Goal: Task Accomplishment & Management: Manage account settings

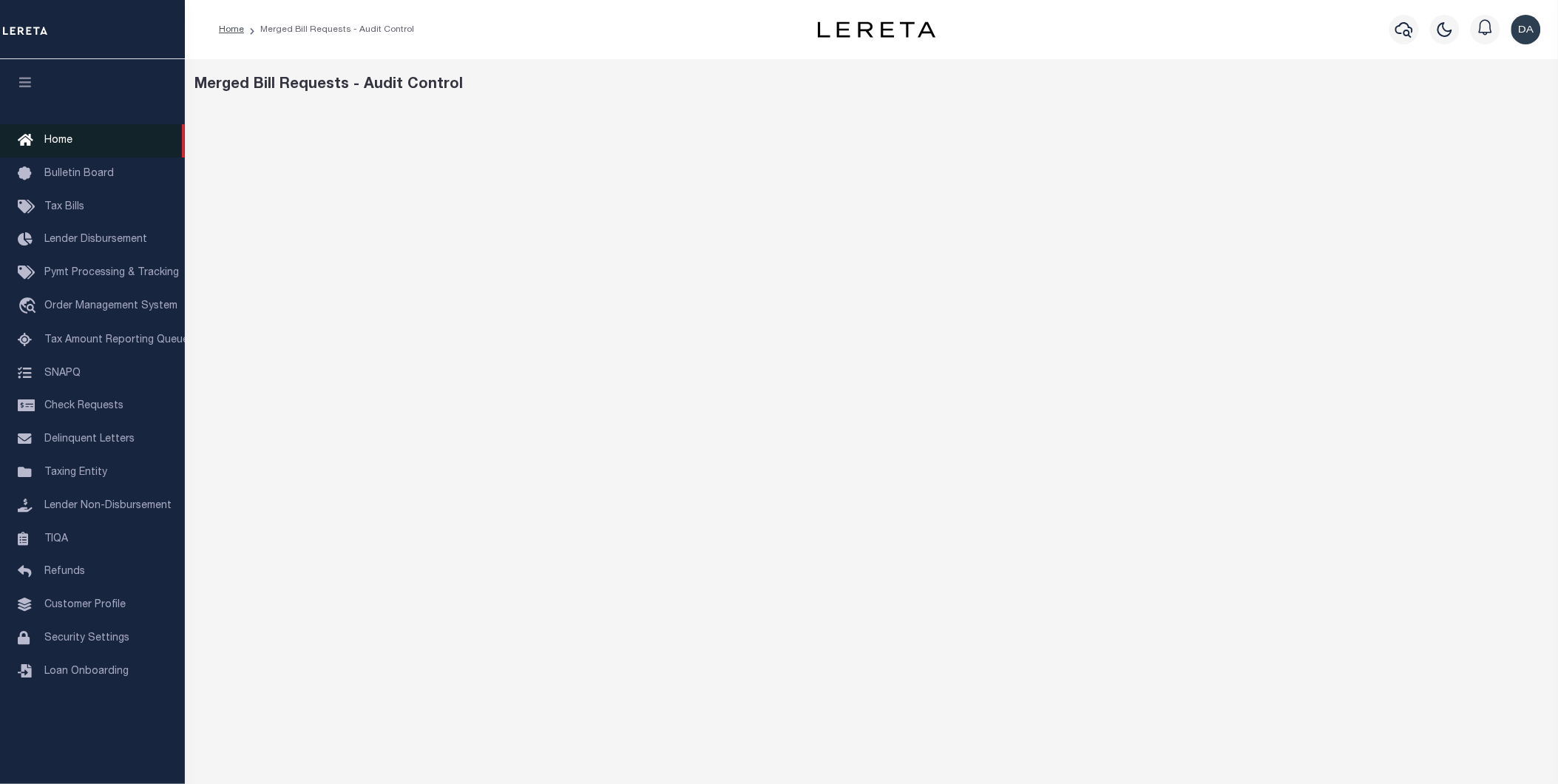
click at [68, 139] on span "Home" at bounding box center [58, 140] width 28 height 10
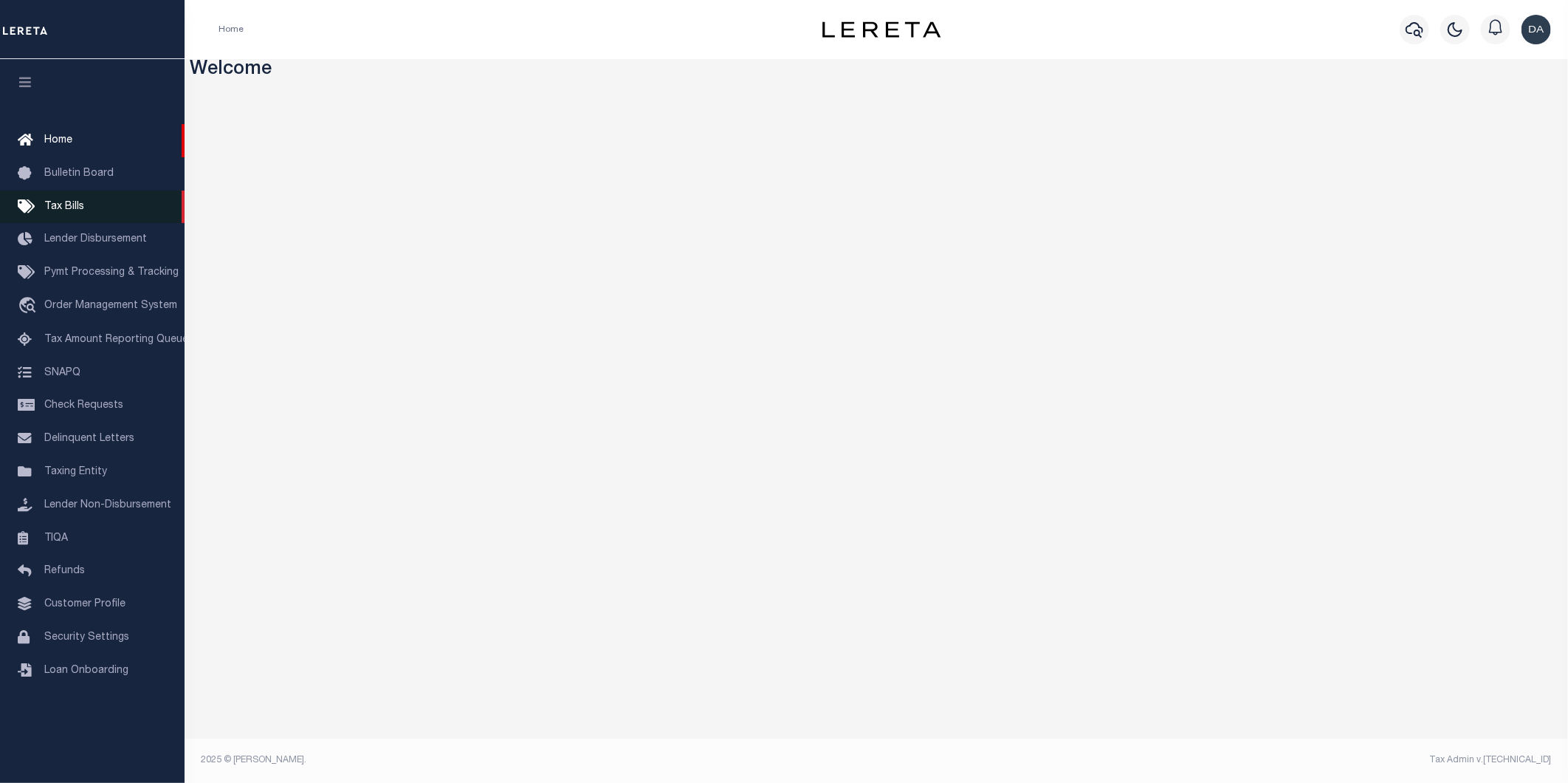
click at [61, 195] on link "Tax Bills" at bounding box center [92, 207] width 184 height 33
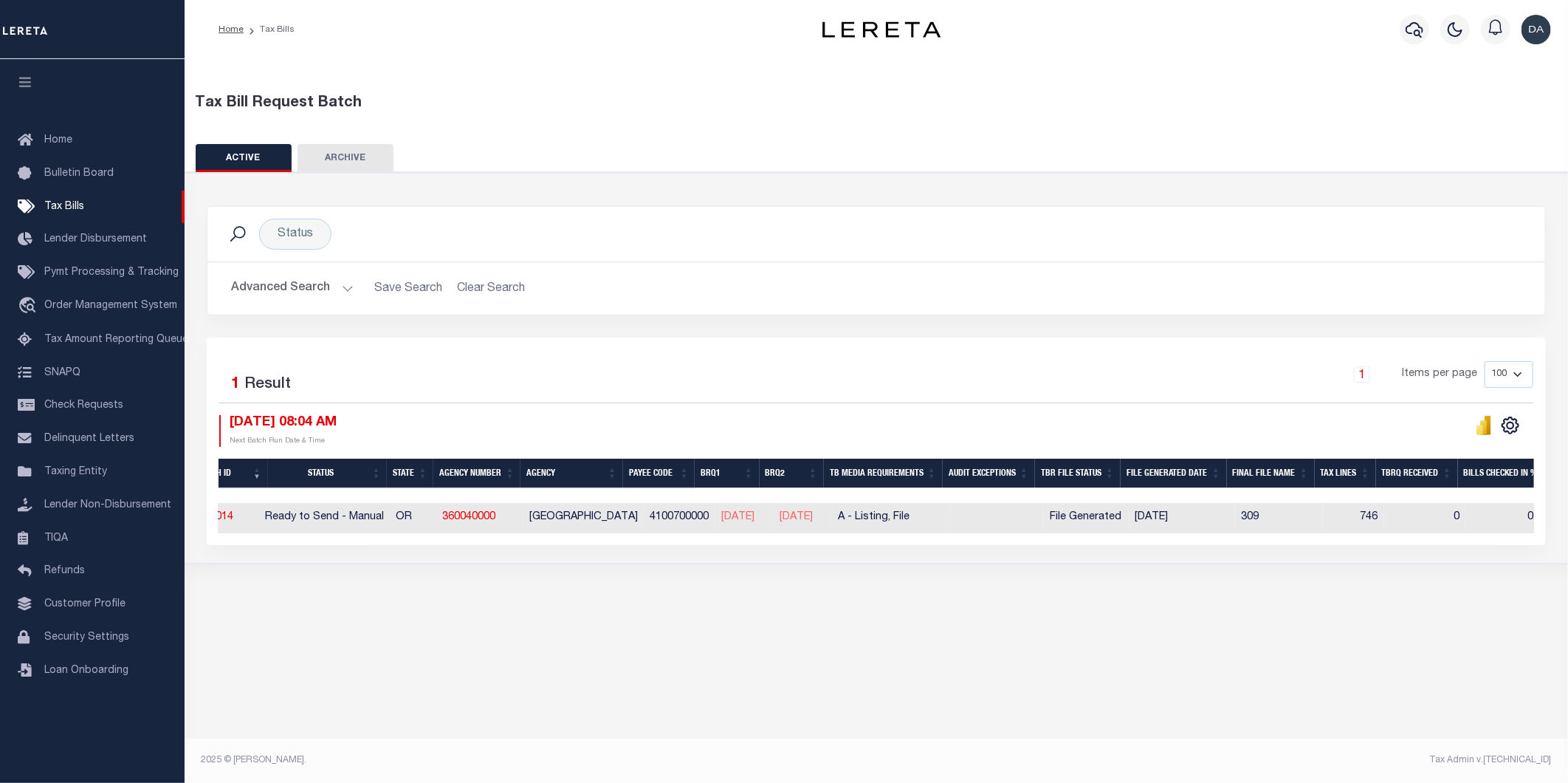
scroll to position [0, 25]
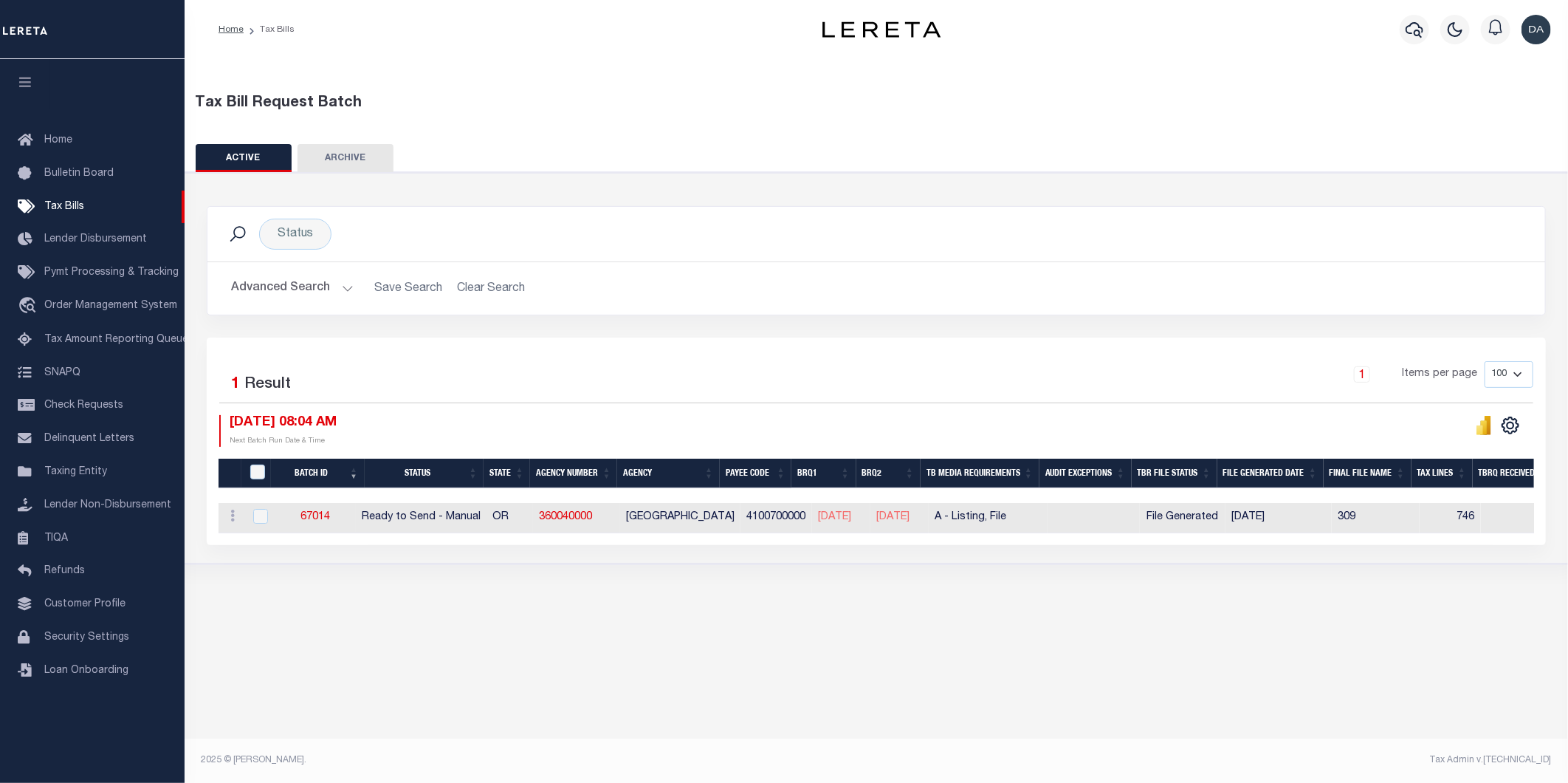
click at [290, 289] on button "Advanced Search" at bounding box center [292, 288] width 122 height 29
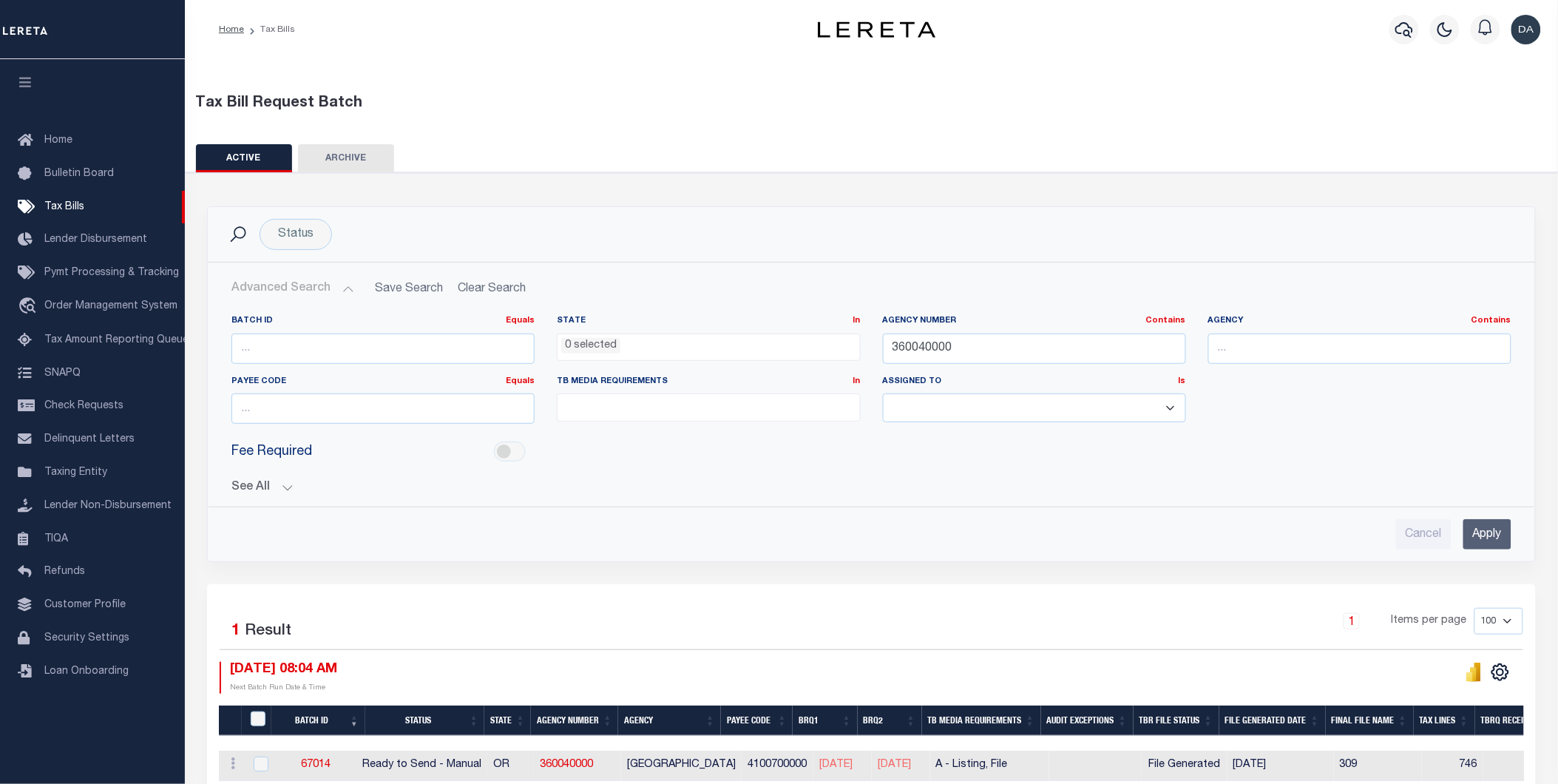
click at [832, 553] on div "Advanced Search Save Search Clear Search TaxBillBatches_dynamictable_____Defaul…" at bounding box center [871, 412] width 1327 height 298
click at [818, 486] on button "See All" at bounding box center [871, 488] width 1280 height 14
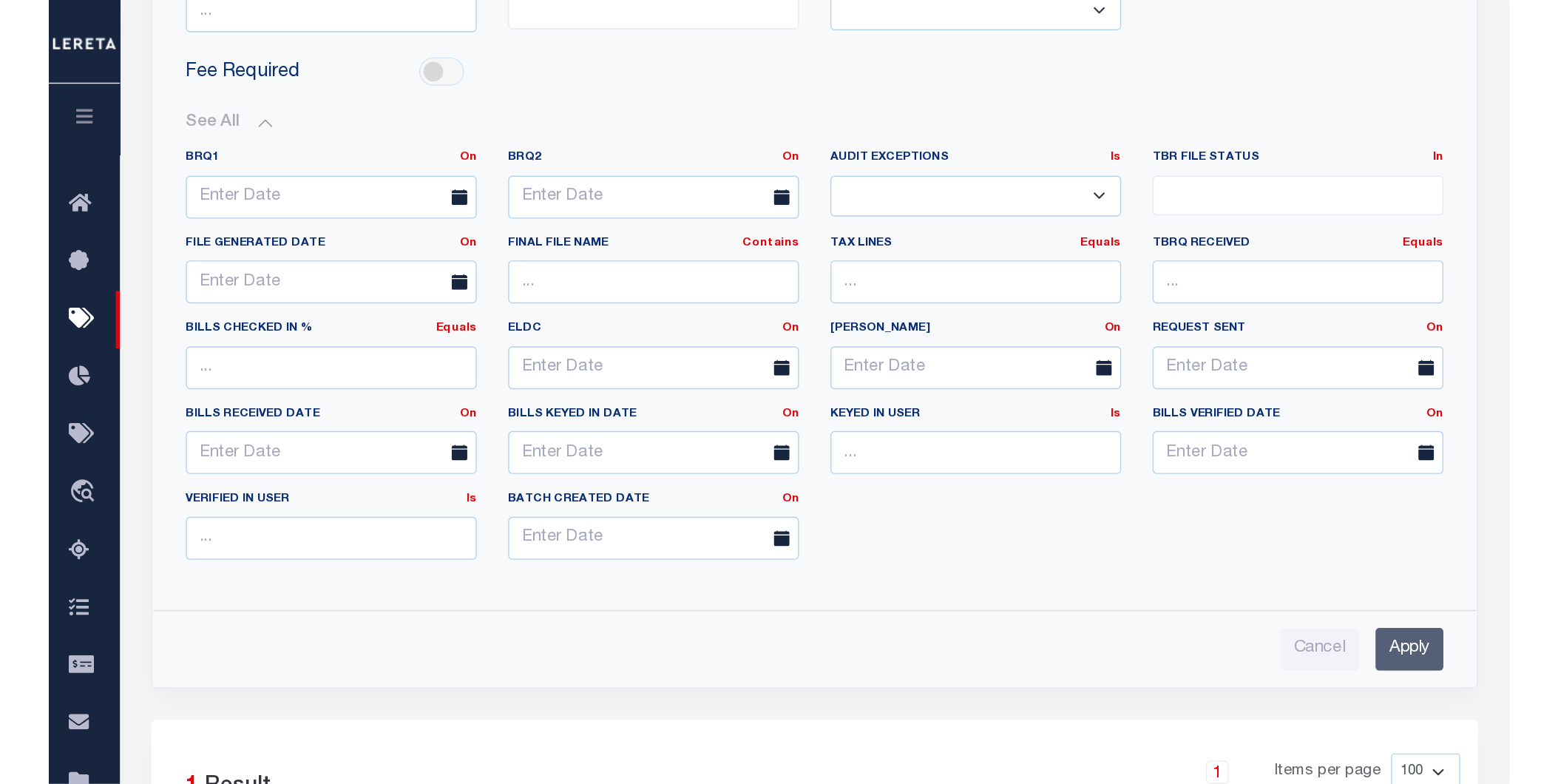
scroll to position [402, 0]
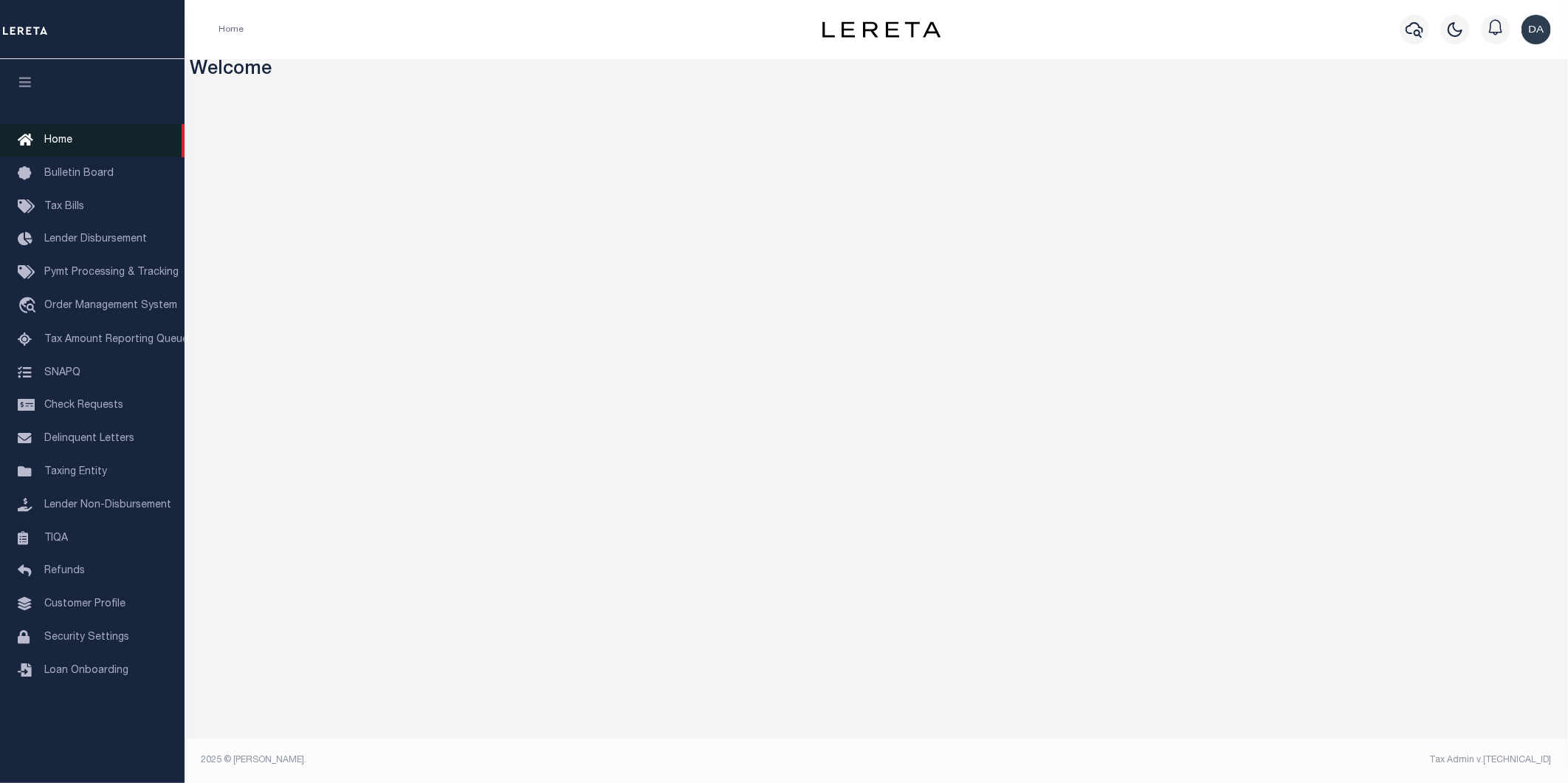
click at [48, 144] on span "Home" at bounding box center [58, 140] width 28 height 10
click at [54, 205] on span "Tax Bills" at bounding box center [64, 207] width 40 height 10
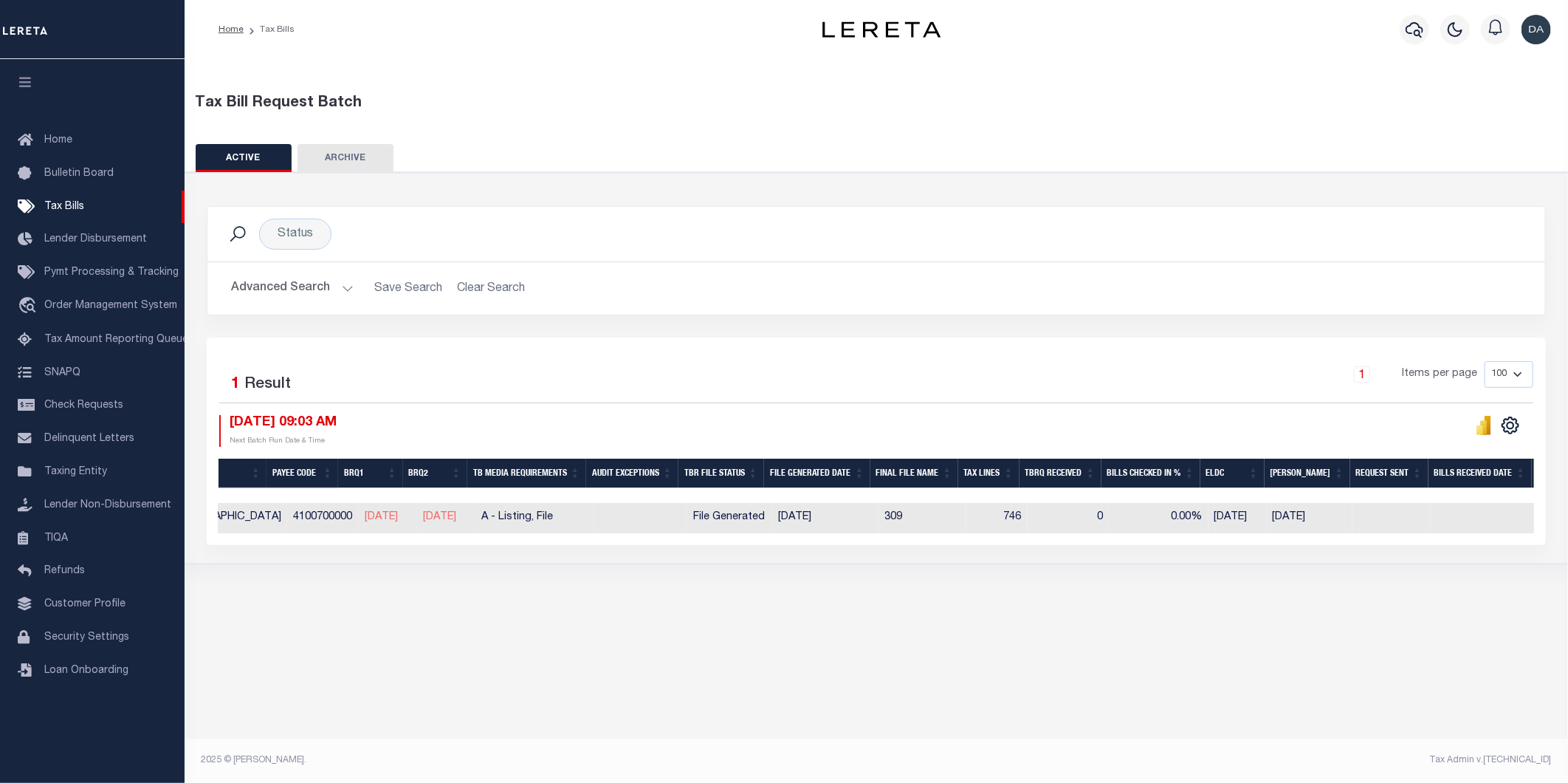
scroll to position [0, 936]
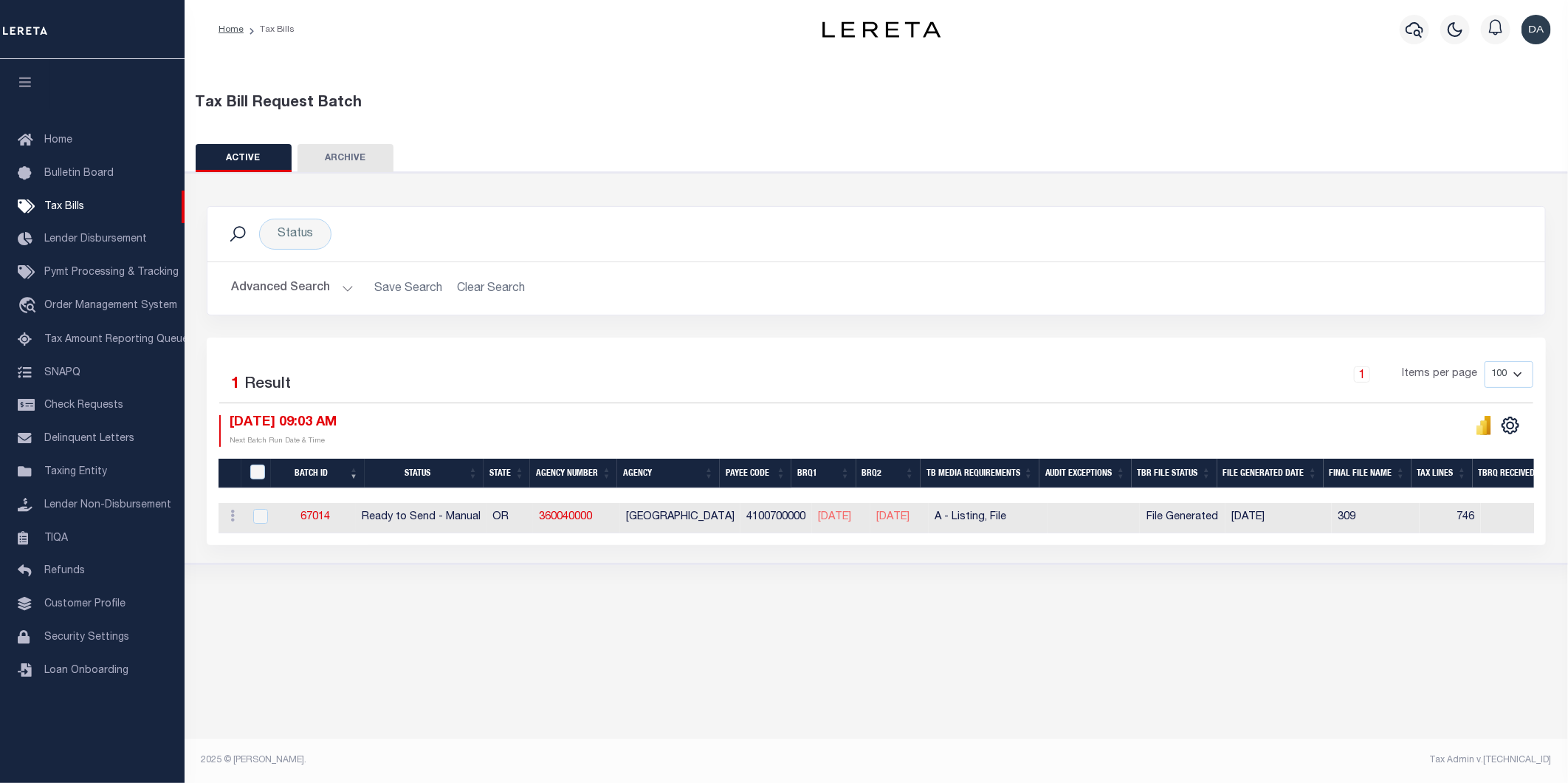
click at [710, 349] on div "Selected 1 Result 1 Items per page 100 200 500 1000 10/08/2025 09:03 AM" at bounding box center [876, 441] width 1339 height 207
click at [363, 244] on div "Status Search" at bounding box center [876, 233] width 1314 height 31
click at [592, 516] on link "360040000" at bounding box center [565, 516] width 53 height 10
checkbox input "true"
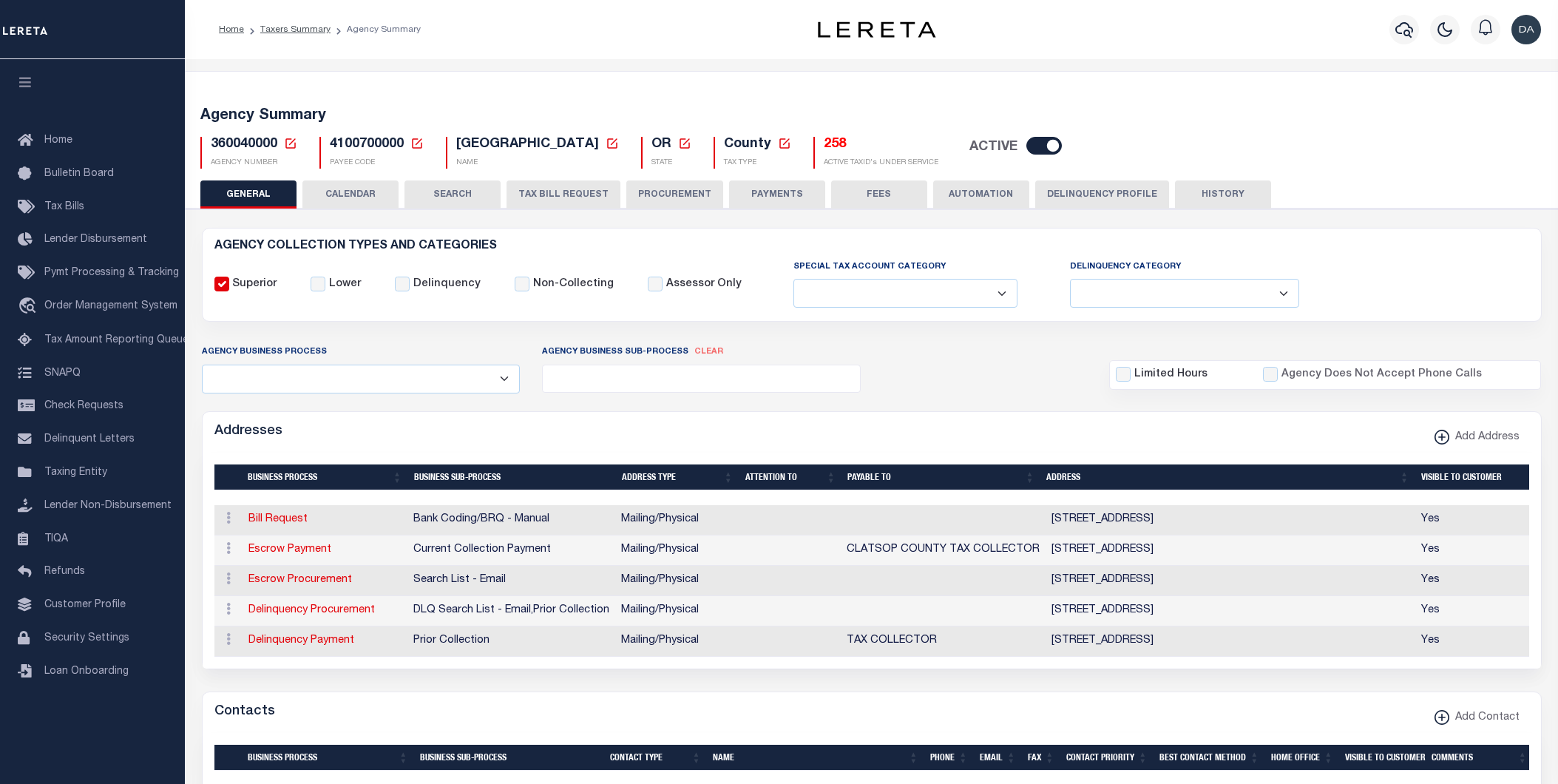
select select
click at [555, 195] on button "TAX BILL REQUEST" at bounding box center [564, 195] width 114 height 28
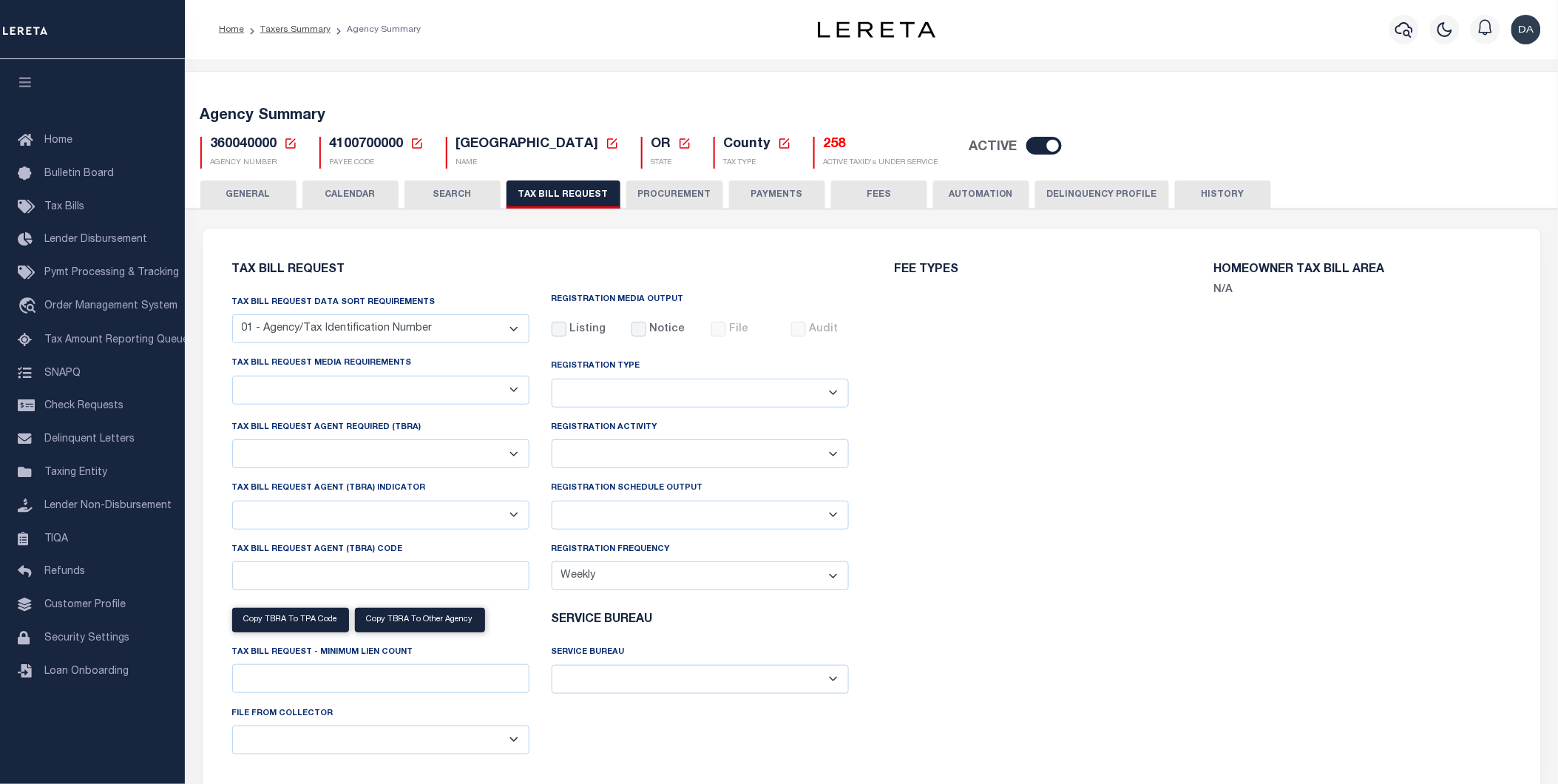
select select "28"
select select "16"
select select "true"
select select "9"
select select "1"
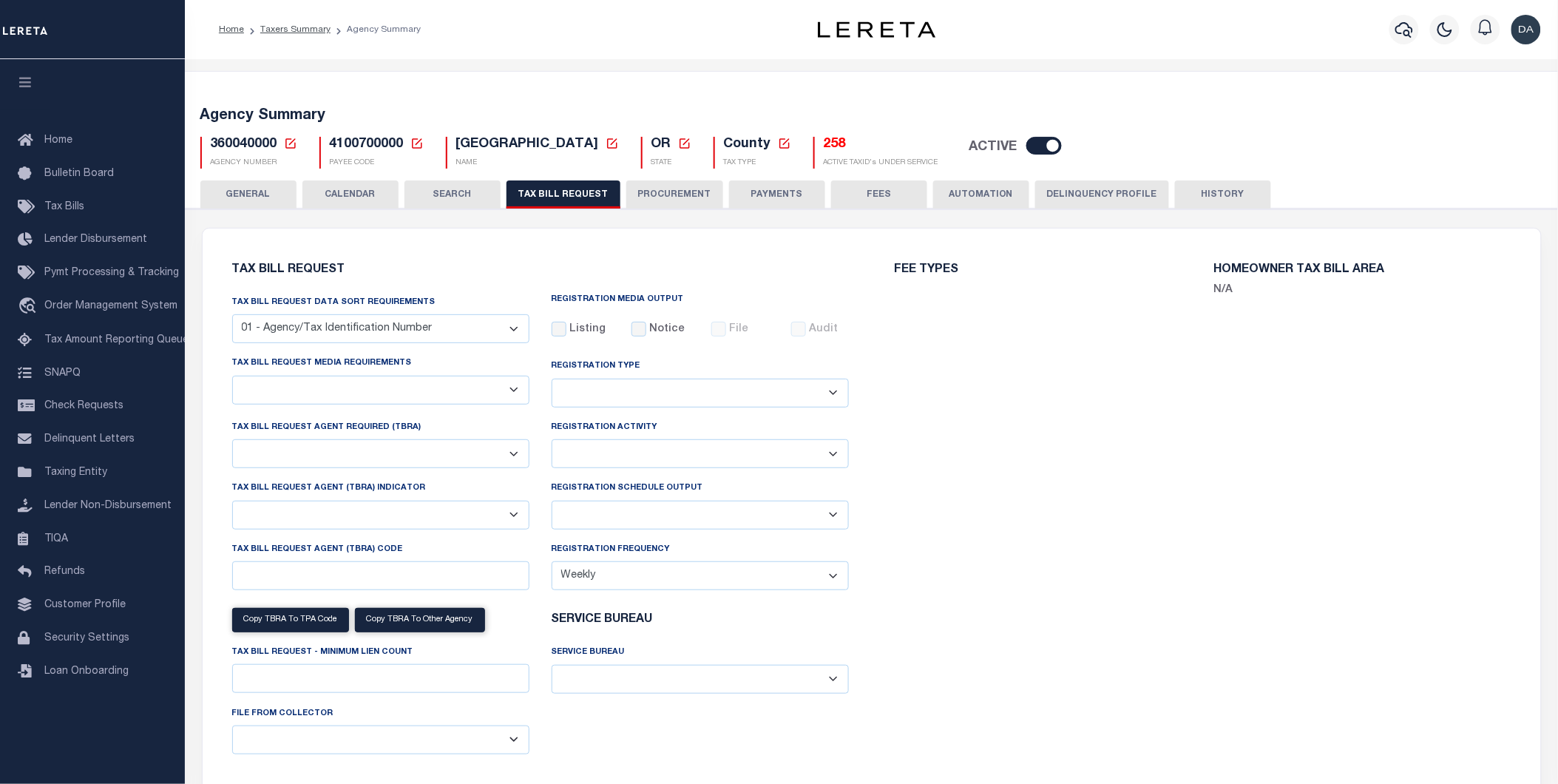
type input "LTS"
select select
select select "4100743000"
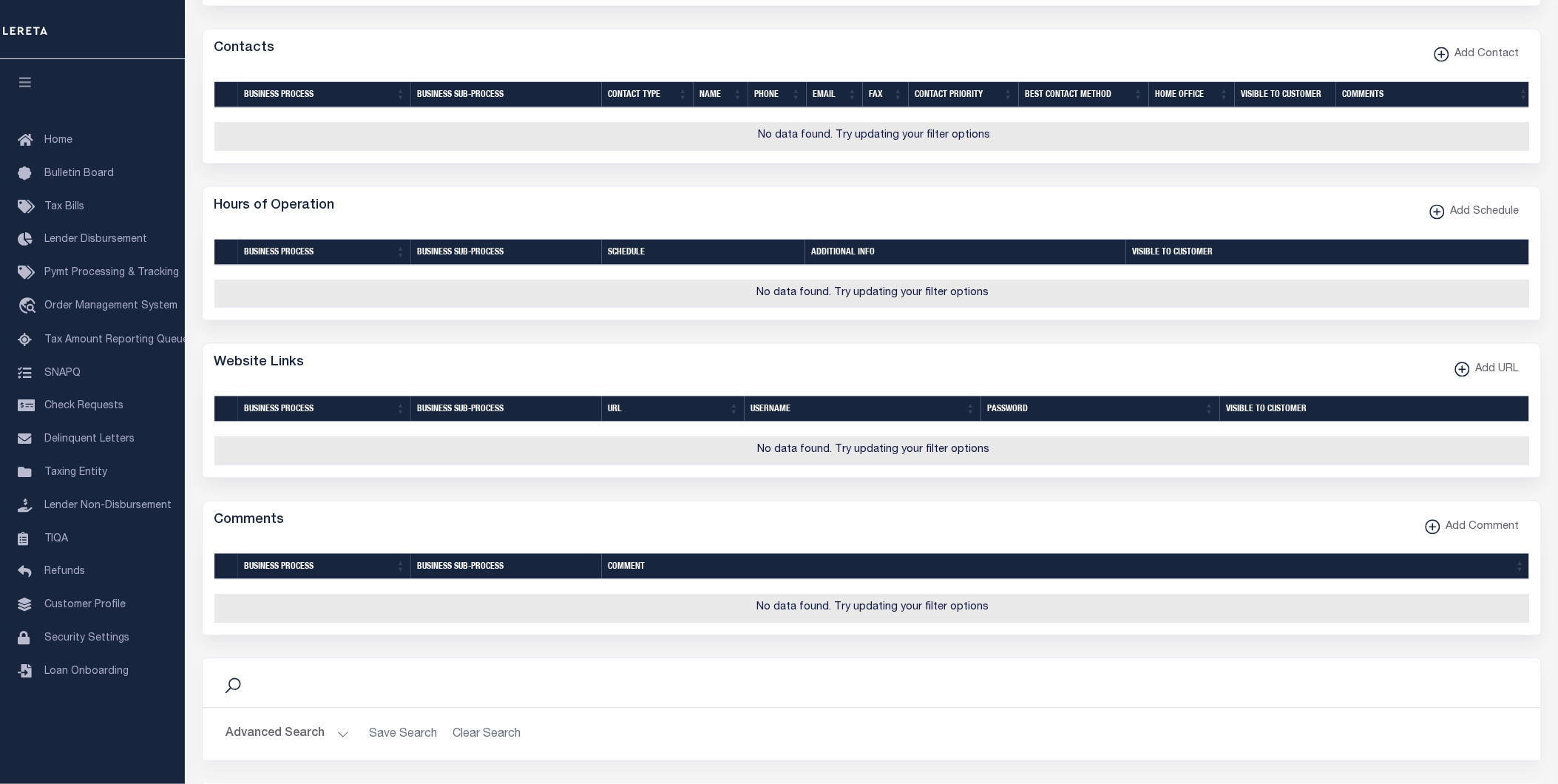
scroll to position [1728, 0]
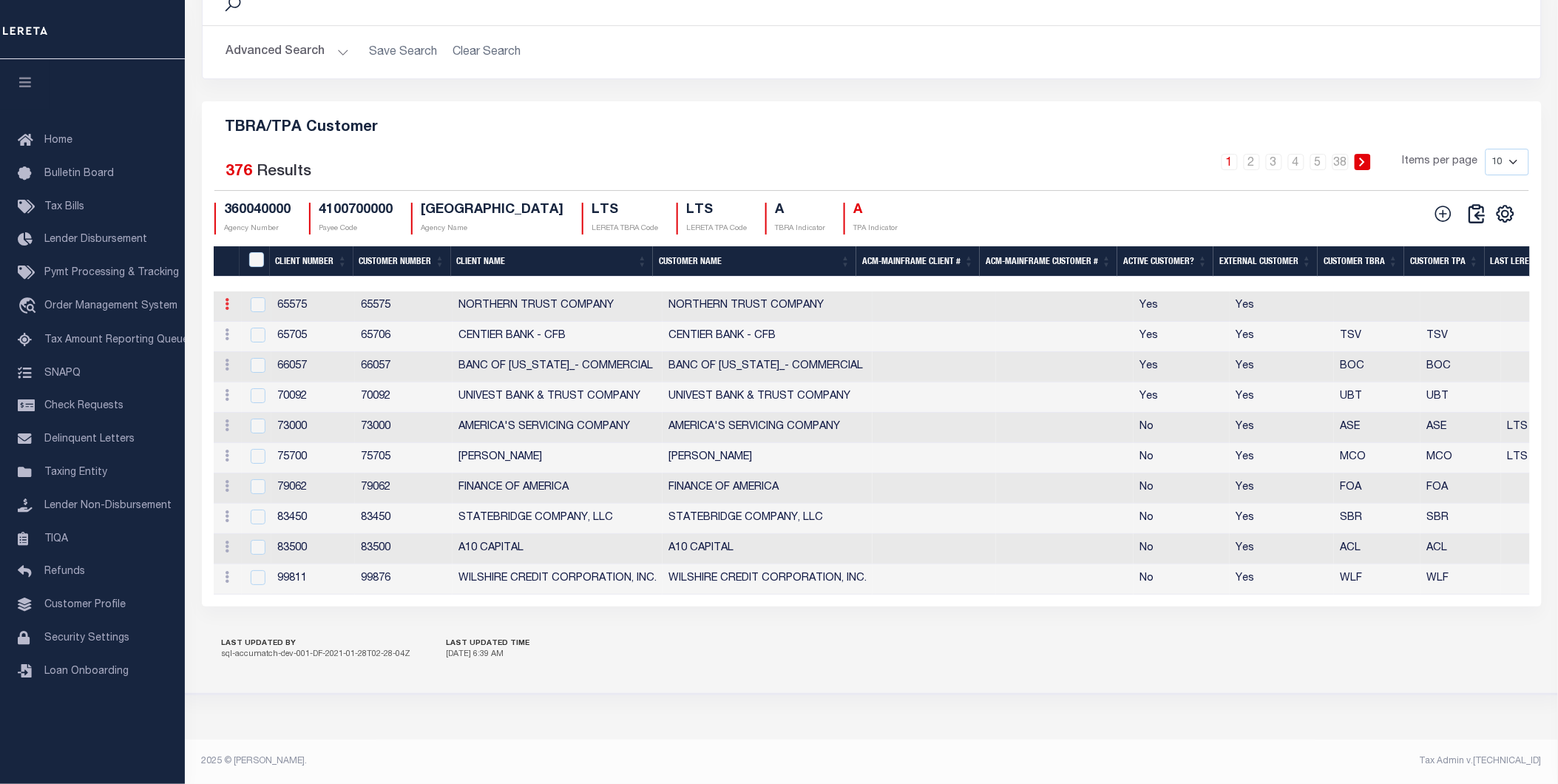
click at [226, 298] on icon at bounding box center [228, 303] width 5 height 12
click at [240, 319] on link "Edit" at bounding box center [253, 328] width 67 height 24
checkbox input "true"
type input "NORTHERN TRUST COMPANY"
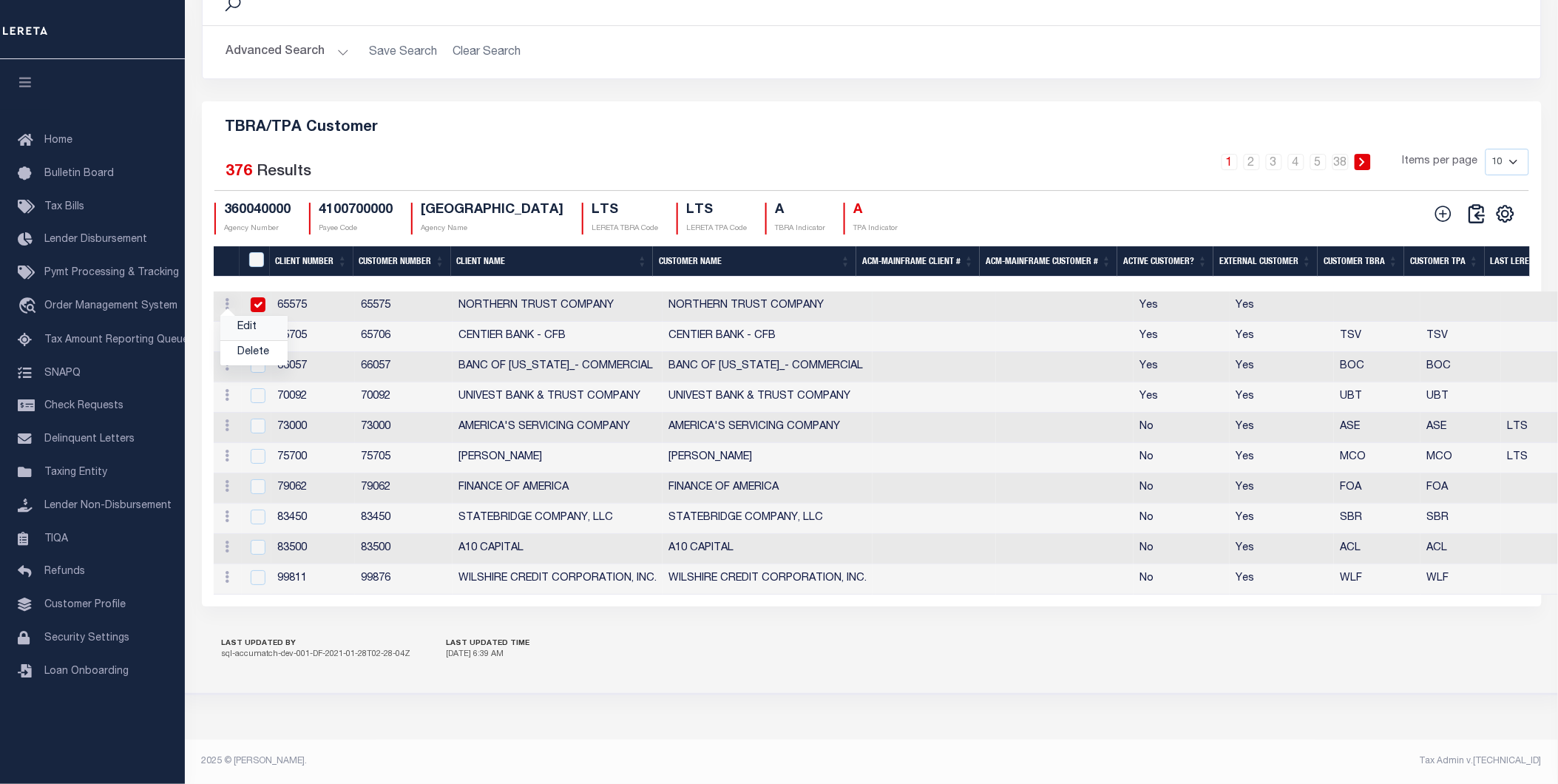
type input "65575"
type input "NORTHERN TRUST COMPANY"
type input "65575"
type input "0"
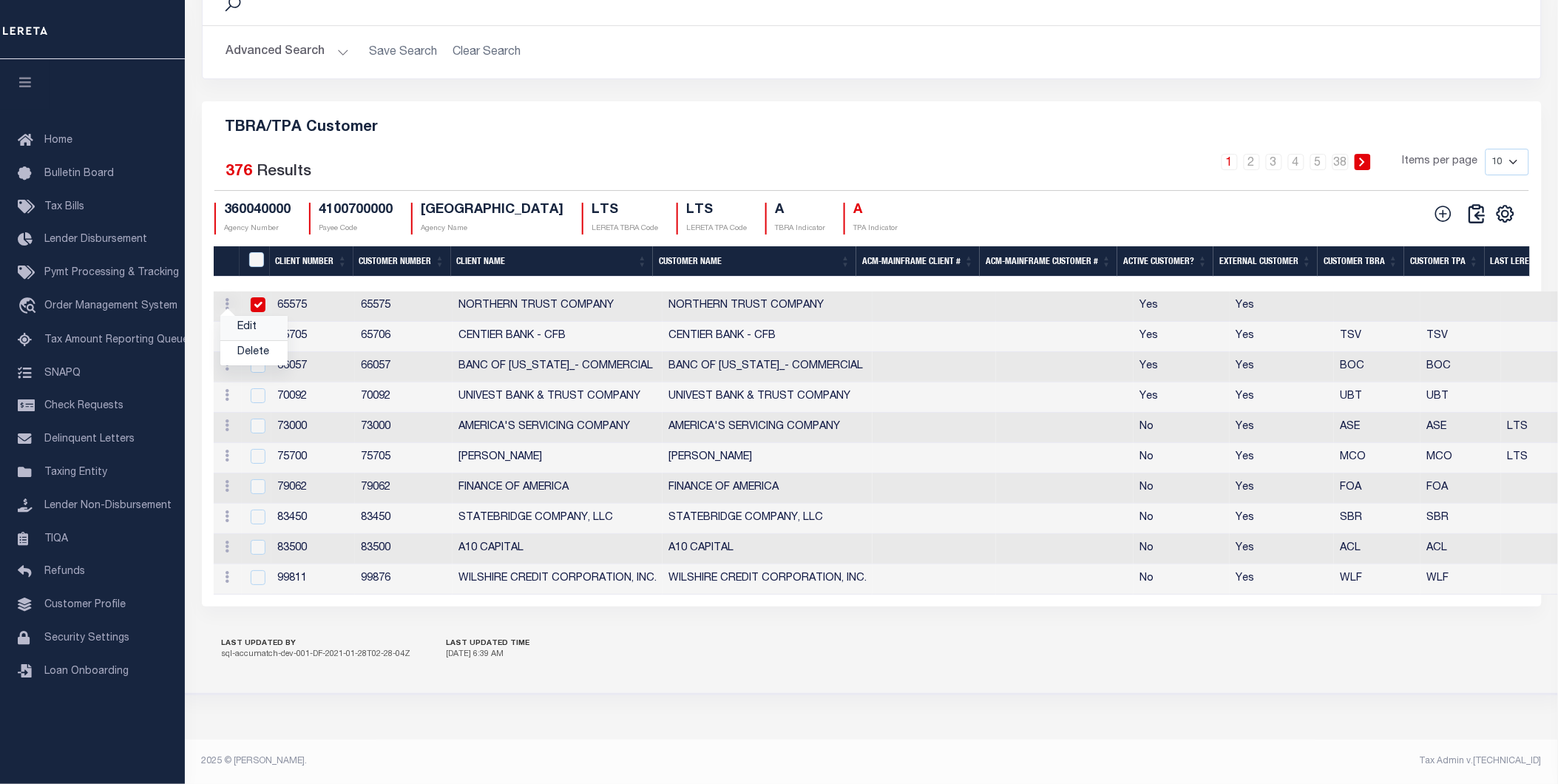
checkbox input "true"
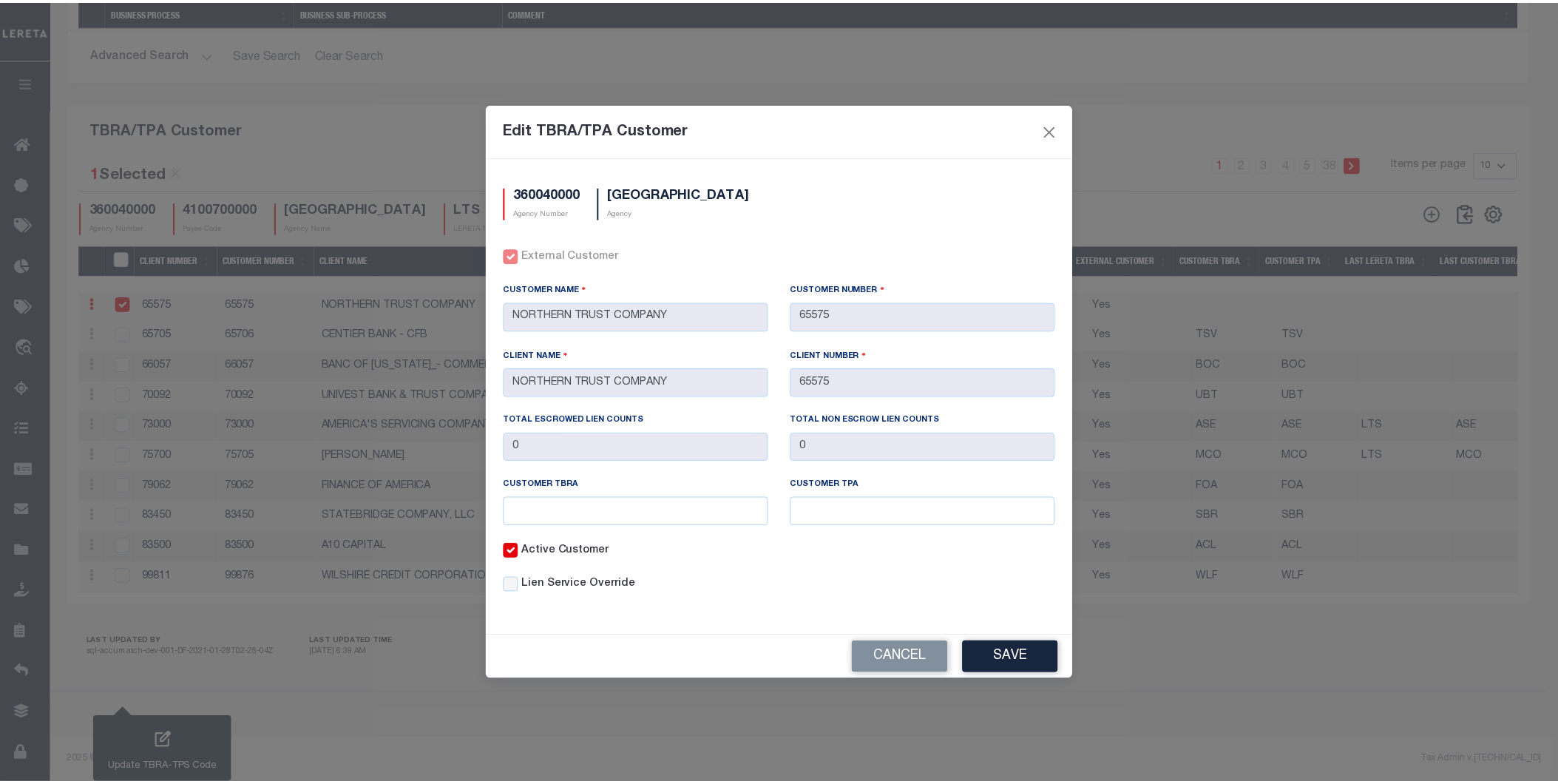
scroll to position [1497, 0]
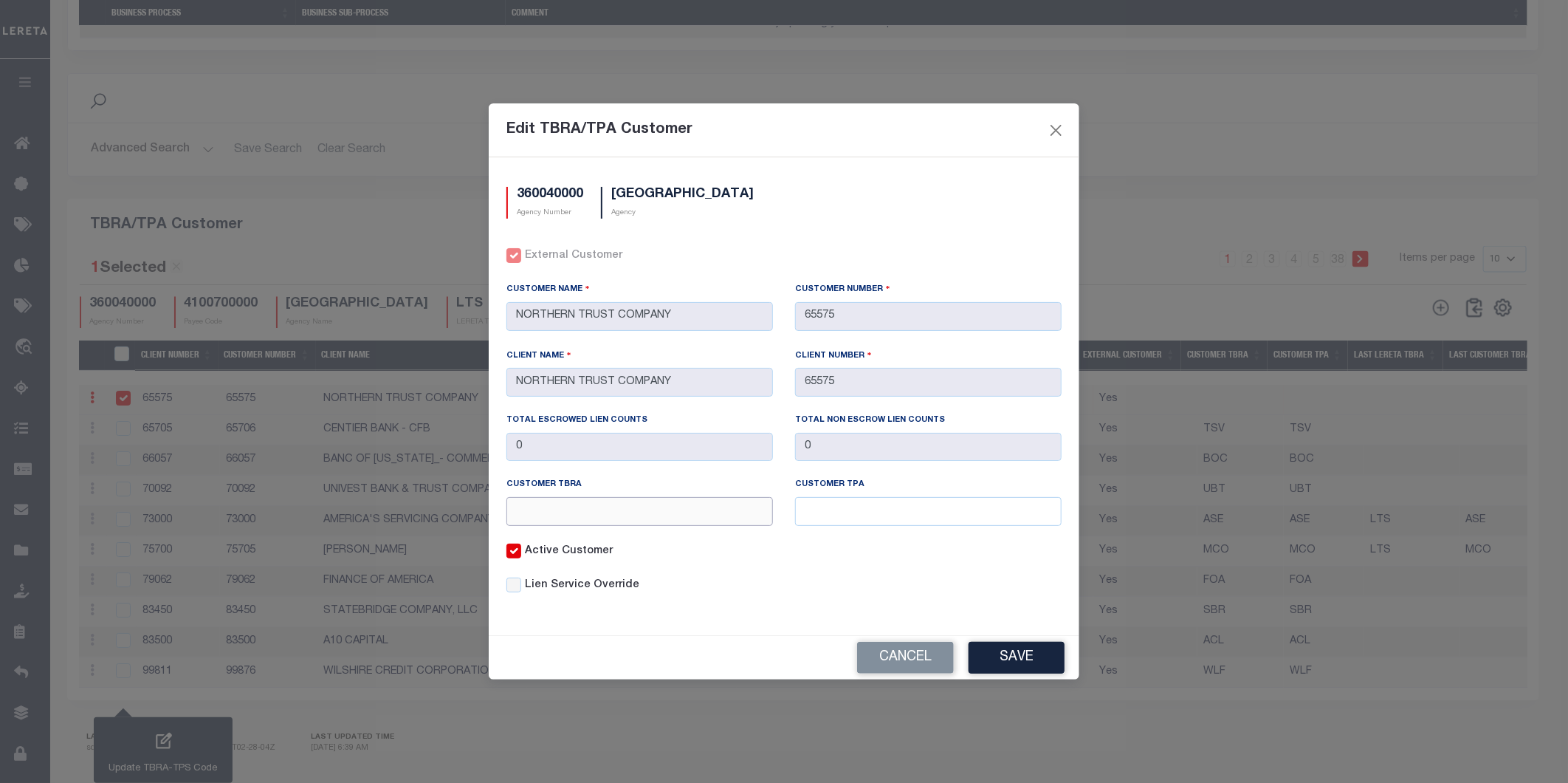
click at [607, 505] on input "text" at bounding box center [640, 511] width 266 height 29
drag, startPoint x: 607, startPoint y: 505, endPoint x: 447, endPoint y: 507, distance: 160.0
click at [447, 507] on div "Edit TBRA/TPA Customer 360040000 Agency Number CLATSOP COUNTY Agency External C…" at bounding box center [784, 391] width 1568 height 783
click at [1024, 483] on div "Customer TPA" at bounding box center [929, 487] width 266 height 18
drag, startPoint x: 1323, startPoint y: 685, endPoint x: 1363, endPoint y: 741, distance: 68.8
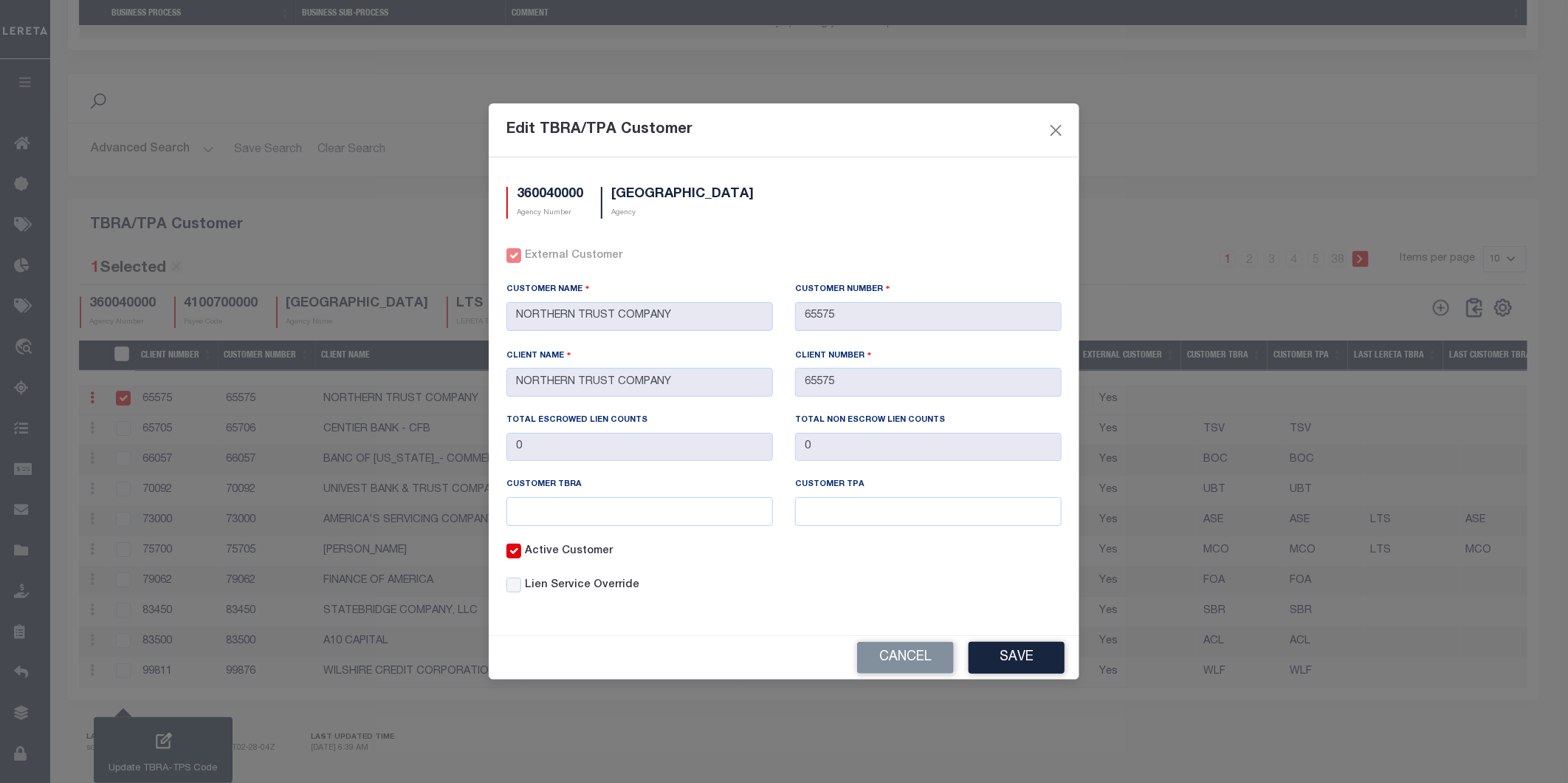
click at [1370, 741] on div "Edit TBRA/TPA Customer 360040000 Agency Number CLATSOP COUNTY Agency External C…" at bounding box center [784, 391] width 1568 height 783
click at [1030, 663] on button "Save" at bounding box center [1017, 658] width 96 height 32
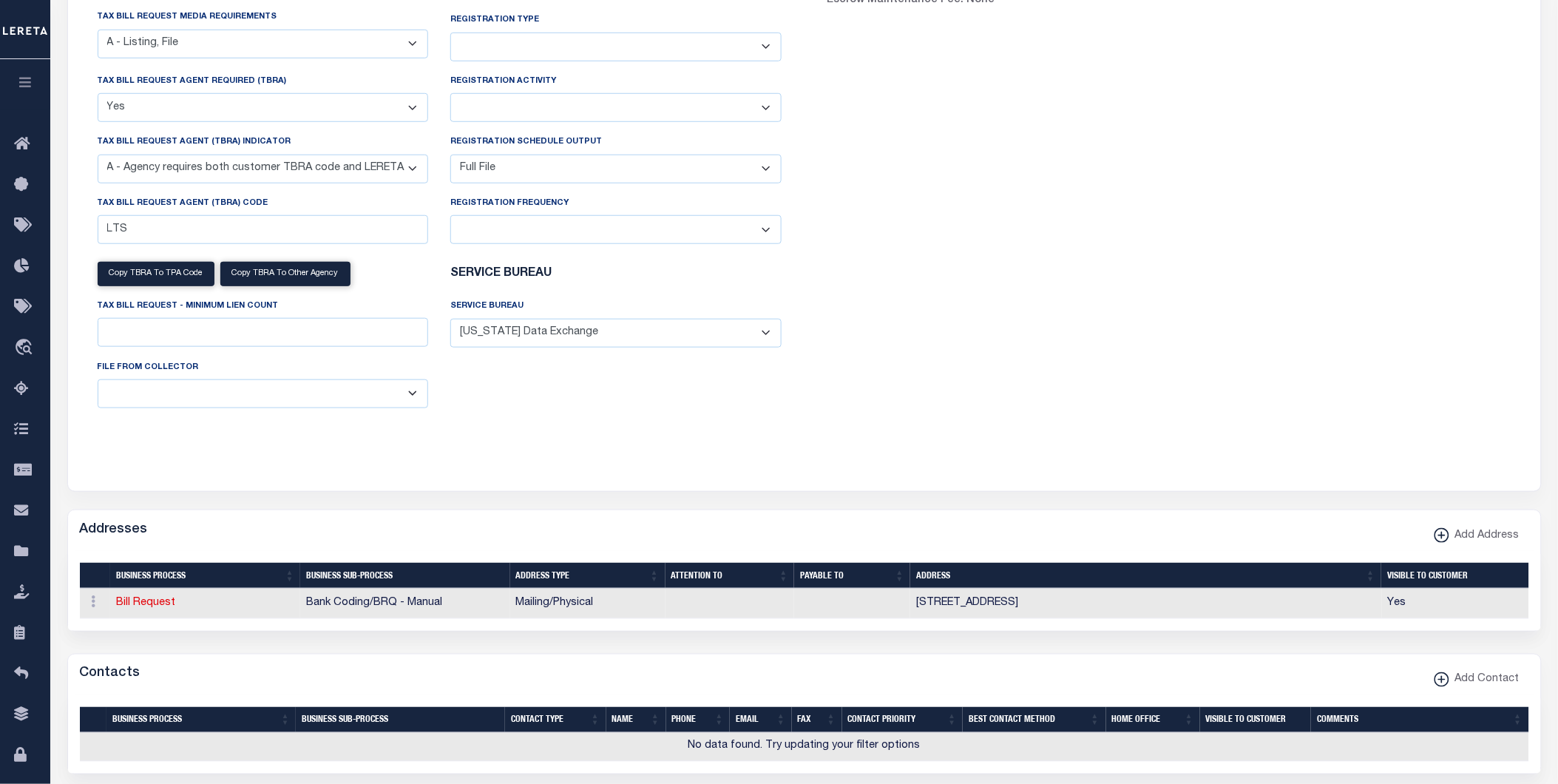
scroll to position [0, 0]
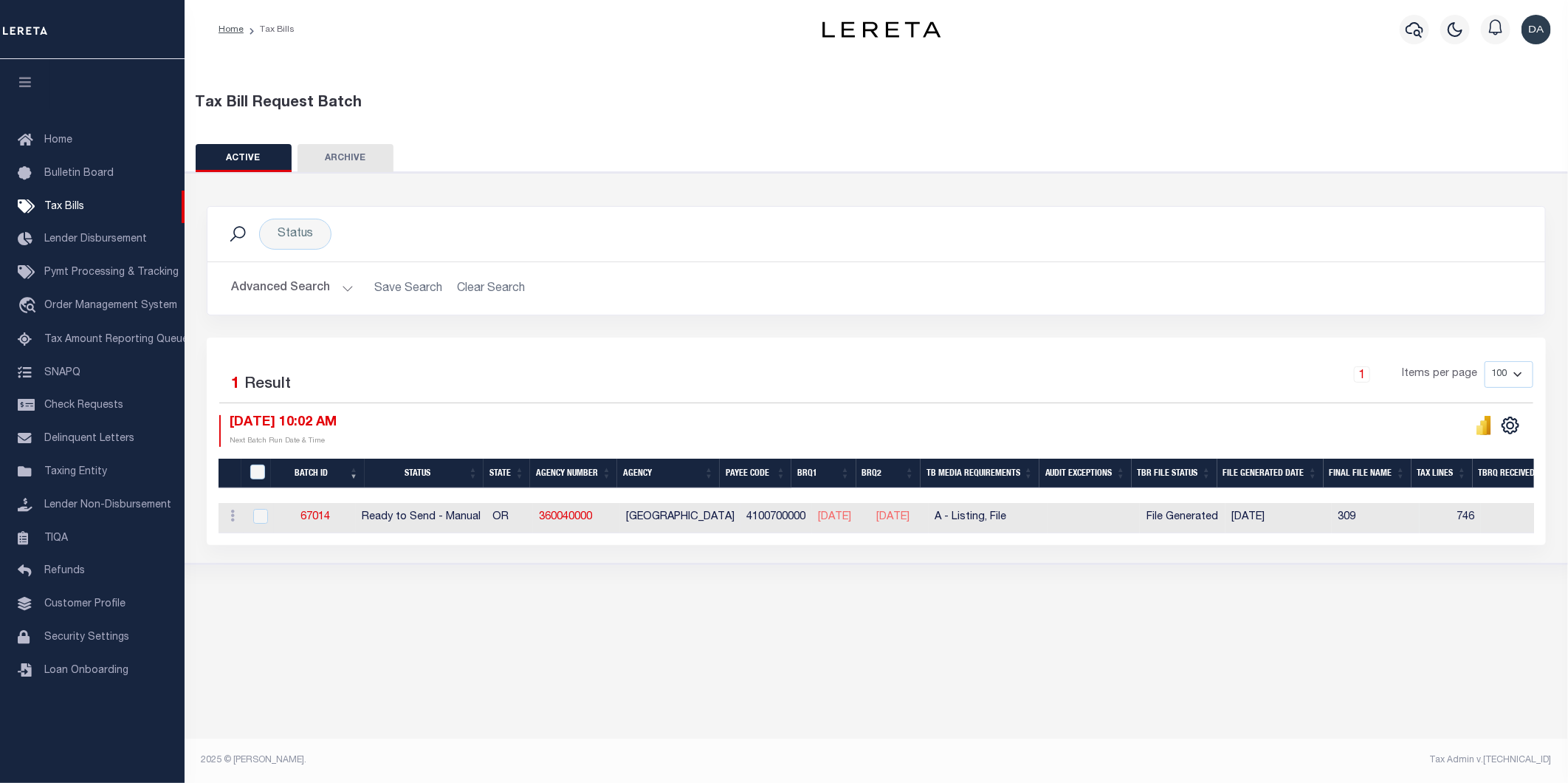
click at [1105, 516] on td at bounding box center [1093, 518] width 92 height 30
checkbox input "true"
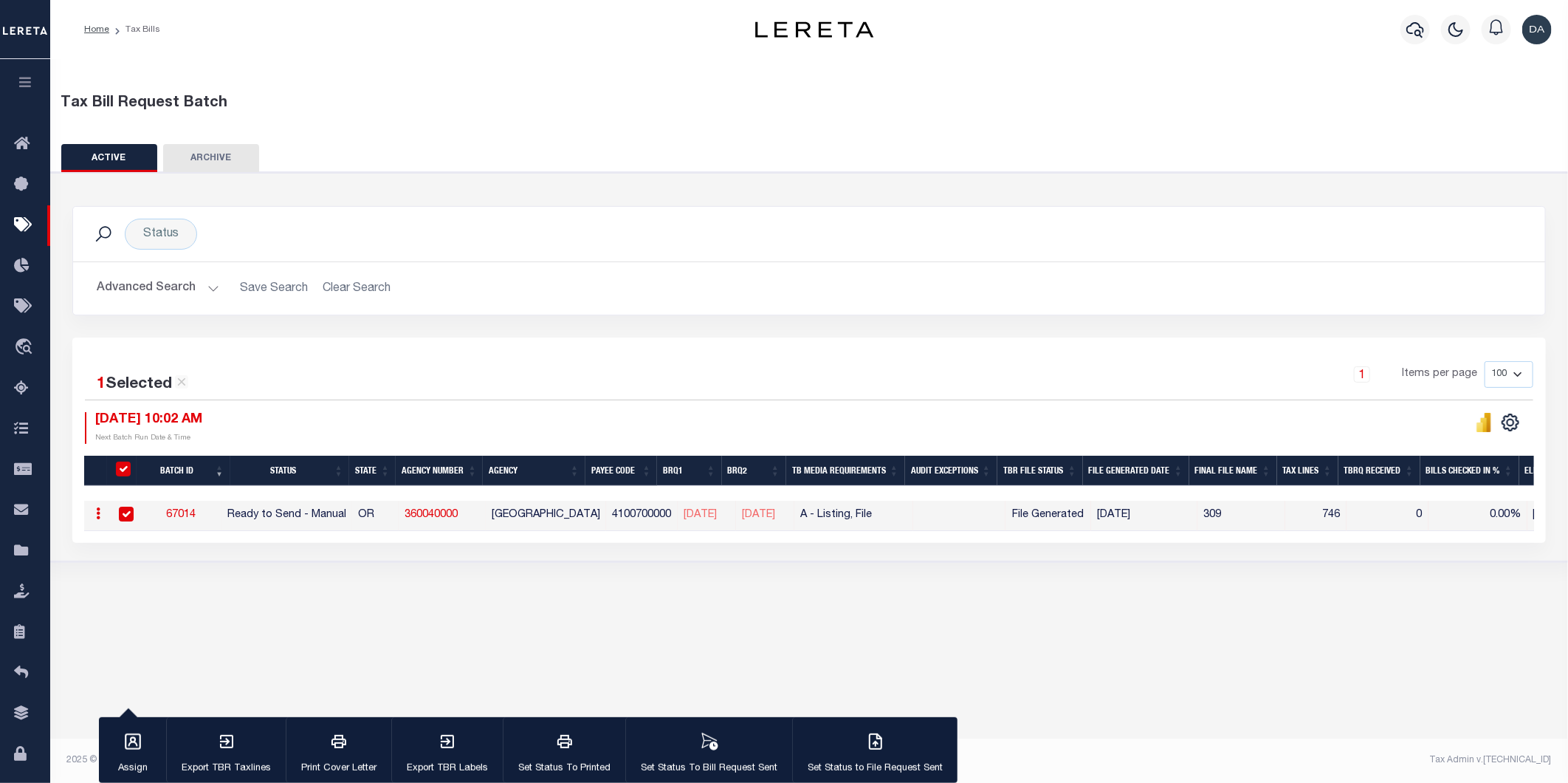
click at [751, 113] on div "Tax Bill Request Batch" at bounding box center [810, 103] width 1497 height 22
click at [388, 89] on div "Tax Bill Request Batch" at bounding box center [810, 101] width 1533 height 52
